Goal: Task Accomplishment & Management: Use online tool/utility

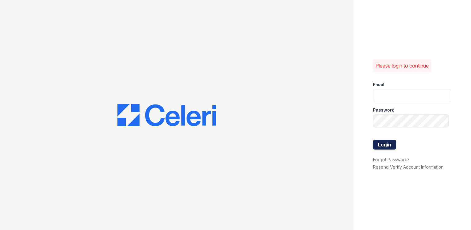
type input "[EMAIL_ADDRESS][DOMAIN_NAME]"
click at [385, 144] on button "Login" at bounding box center [384, 145] width 23 height 10
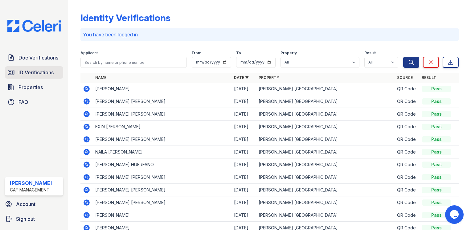
click at [23, 73] on span "ID Verifications" at bounding box center [35, 72] width 35 height 7
